Goal: Transaction & Acquisition: Download file/media

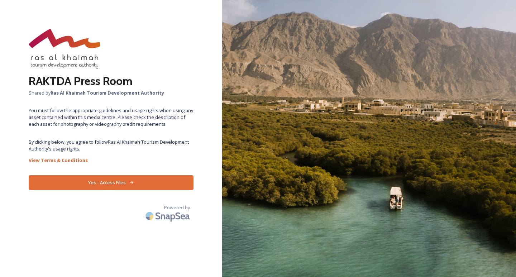
click at [119, 185] on button "Yes - Access Files" at bounding box center [111, 182] width 165 height 15
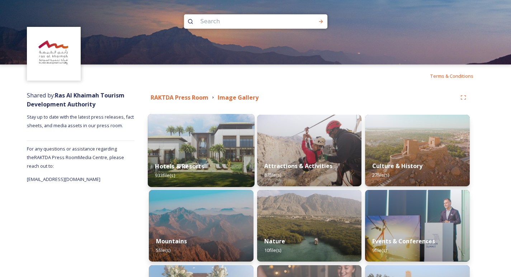
click at [173, 137] on img at bounding box center [201, 150] width 107 height 73
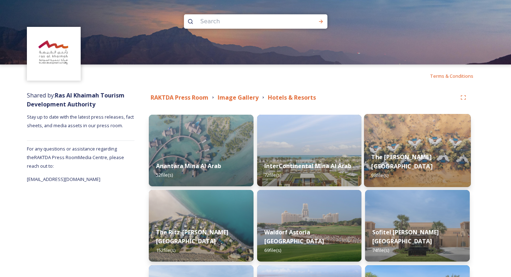
click at [436, 136] on img at bounding box center [417, 150] width 107 height 73
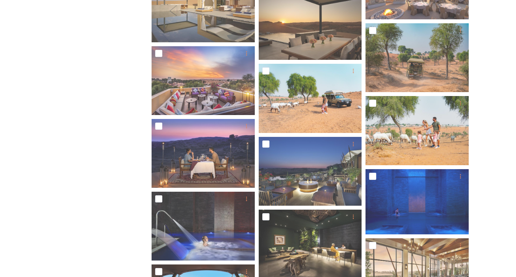
scroll to position [466, 0]
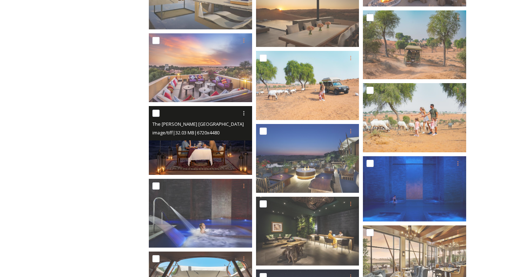
click at [213, 146] on img at bounding box center [200, 140] width 103 height 69
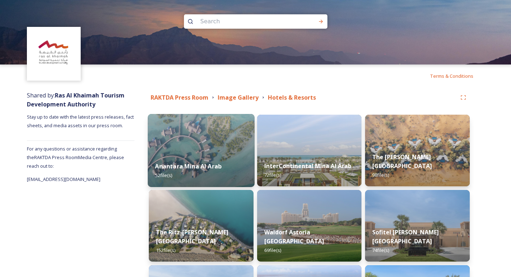
click at [222, 158] on div "Anantara Mina Al Arab 52 file(s)" at bounding box center [201, 170] width 107 height 33
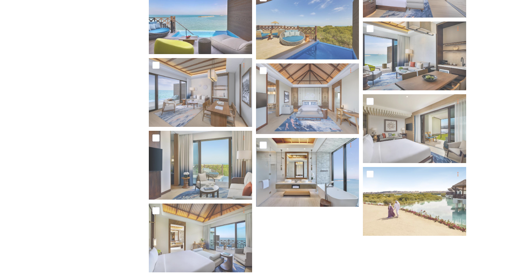
scroll to position [1172, 0]
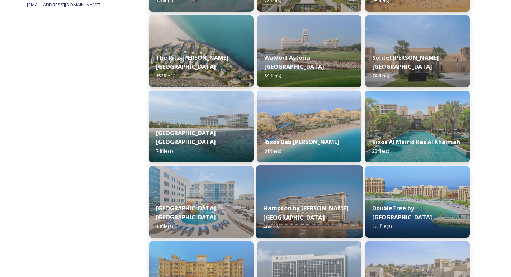
scroll to position [179, 0]
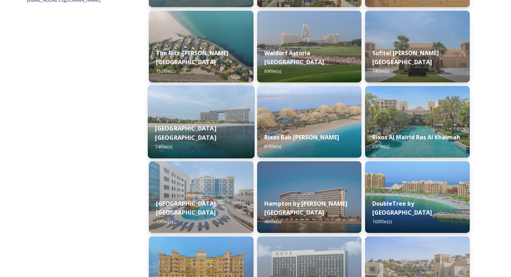
click at [214, 145] on div "[GEOGRAPHIC_DATA] [GEOGRAPHIC_DATA] 74 file(s)" at bounding box center [201, 138] width 107 height 42
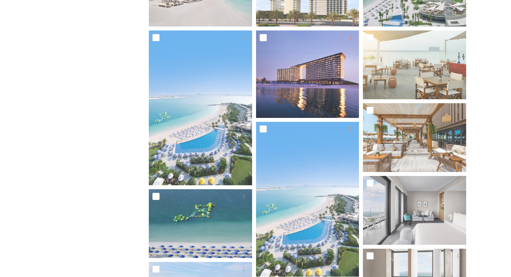
scroll to position [394, 0]
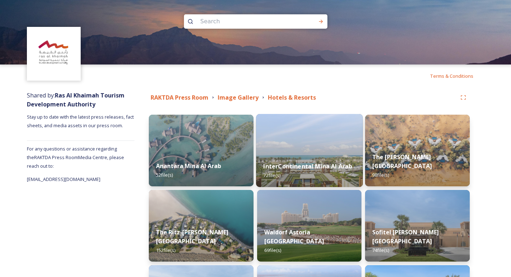
click at [317, 157] on div "InterContinental Mina Al Arab 72 file(s)" at bounding box center [309, 170] width 107 height 33
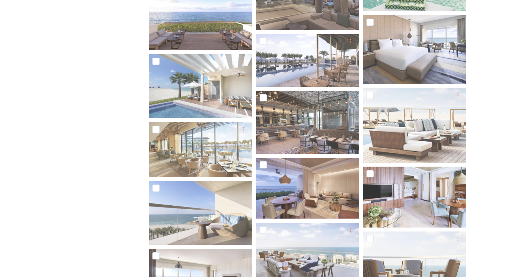
scroll to position [394, 0]
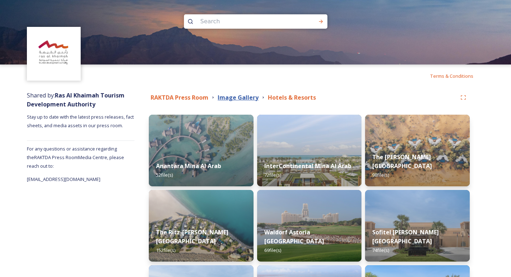
click at [223, 96] on strong "Image Gallery" at bounding box center [238, 98] width 41 height 8
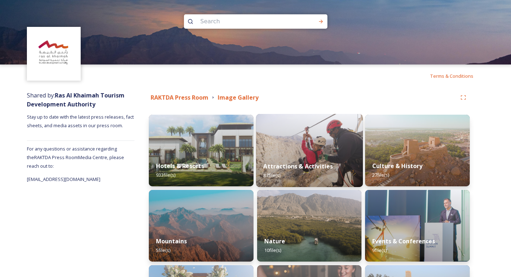
click at [326, 139] on img at bounding box center [309, 150] width 107 height 73
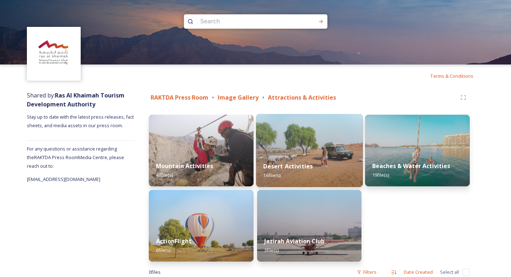
click at [330, 146] on img at bounding box center [309, 150] width 107 height 73
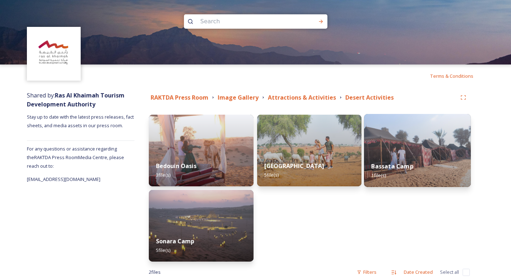
click at [413, 158] on div "Bassata Camp 1 file(s)" at bounding box center [417, 170] width 107 height 33
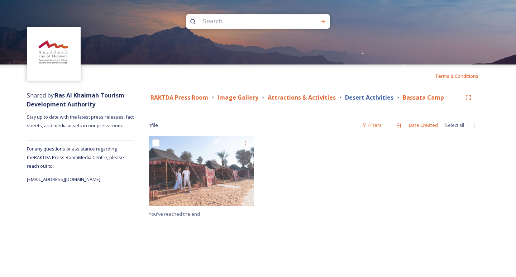
click at [358, 99] on strong "Desert Activities" at bounding box center [369, 98] width 48 height 8
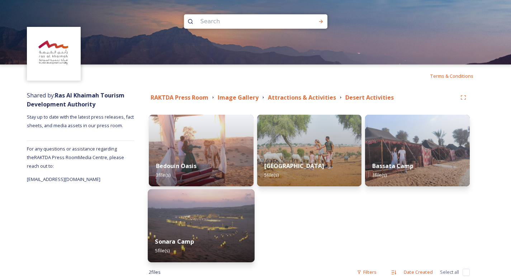
click at [231, 225] on img at bounding box center [201, 225] width 107 height 73
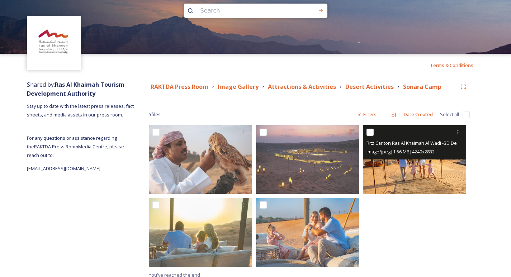
scroll to position [16, 0]
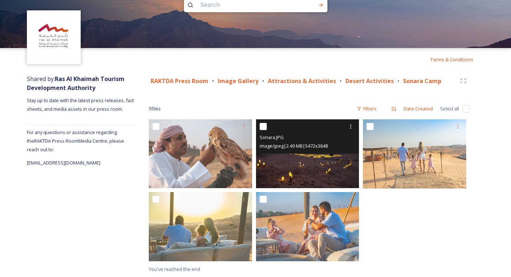
click at [347, 157] on img at bounding box center [307, 153] width 103 height 69
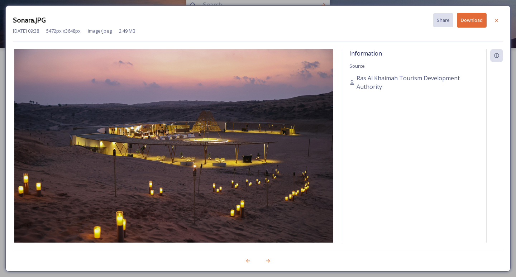
click at [476, 23] on button "Download" at bounding box center [472, 20] width 30 height 15
click at [493, 21] on div at bounding box center [496, 20] width 13 height 13
